Goal: Information Seeking & Learning: Find specific fact

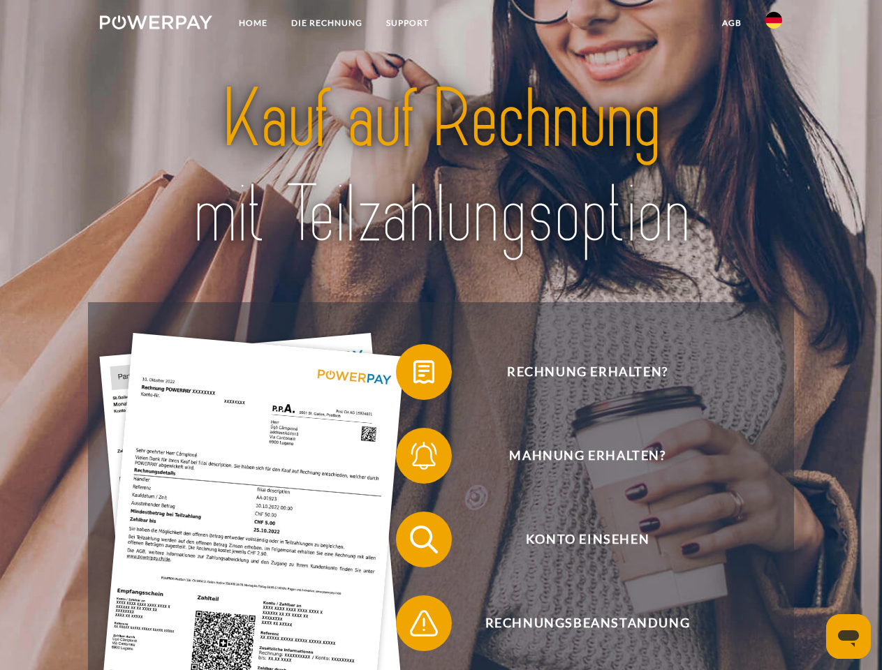
click at [156, 24] on img at bounding box center [156, 22] width 112 height 14
click at [774, 24] on img at bounding box center [773, 20] width 17 height 17
click at [731, 23] on link "agb" at bounding box center [731, 22] width 43 height 25
click at [413, 375] on span at bounding box center [403, 372] width 70 height 70
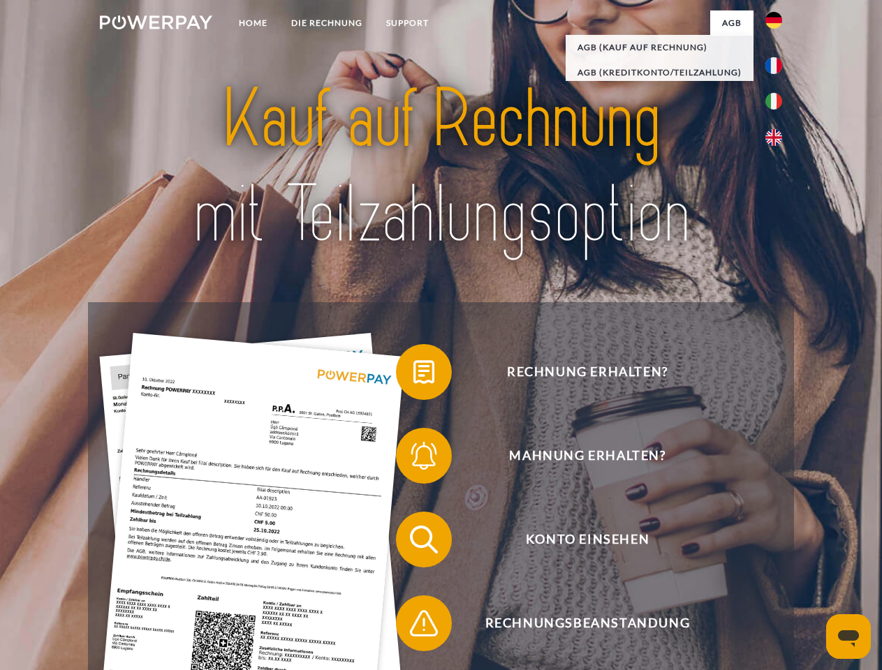
click at [413, 459] on span at bounding box center [403, 456] width 70 height 70
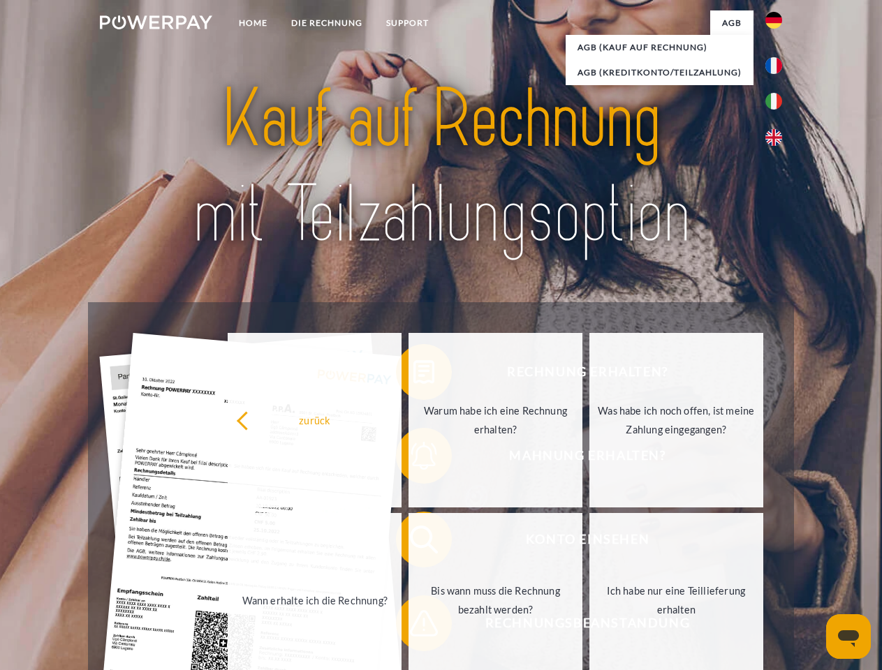
click at [413, 542] on link "Bis wann muss die Rechnung bezahlt werden?" at bounding box center [495, 600] width 174 height 175
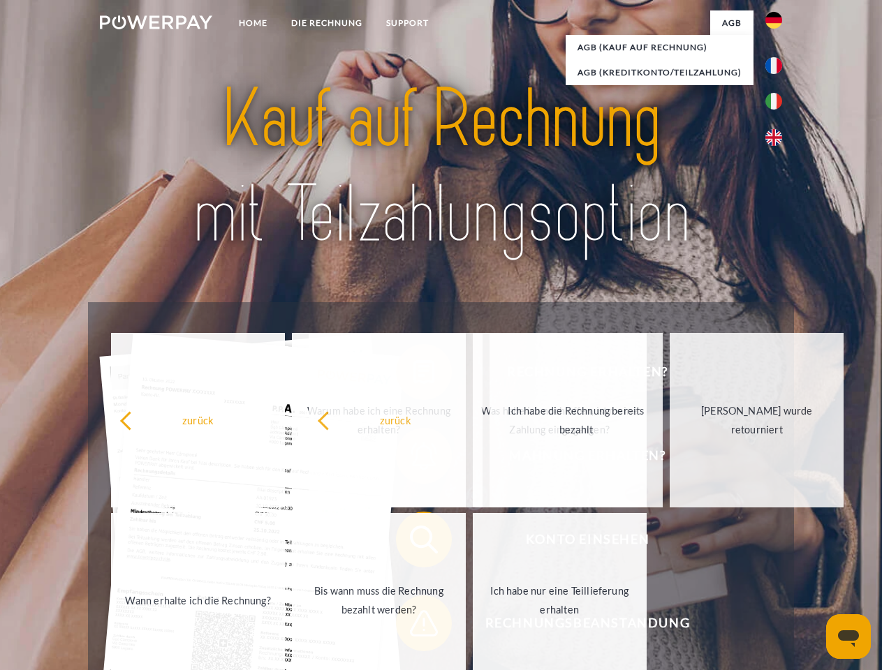
click at [413, 626] on span at bounding box center [403, 624] width 70 height 70
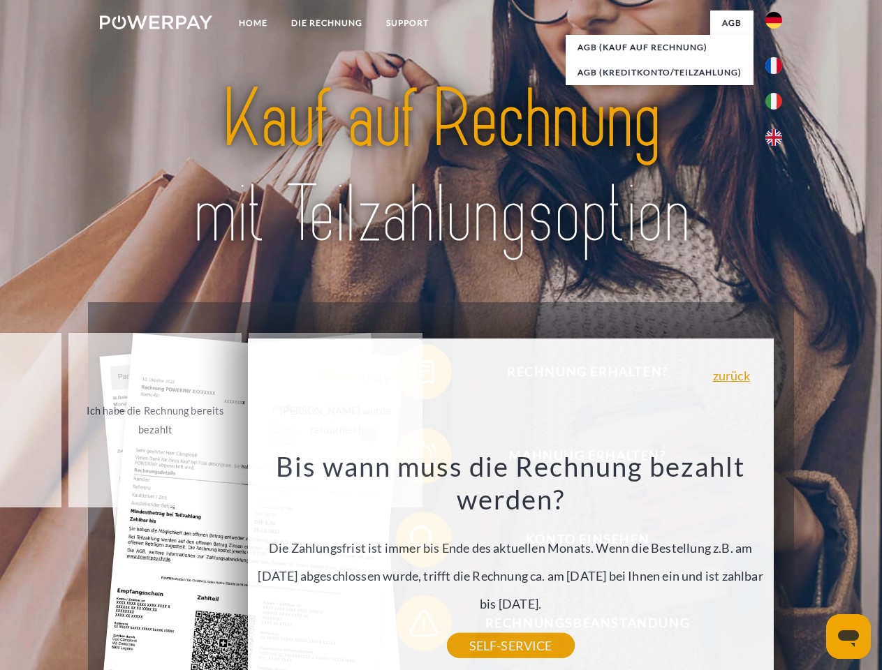
click at [848, 637] on icon "Messaging-Fenster öffnen" at bounding box center [848, 638] width 21 height 17
